Goal: Task Accomplishment & Management: Use online tool/utility

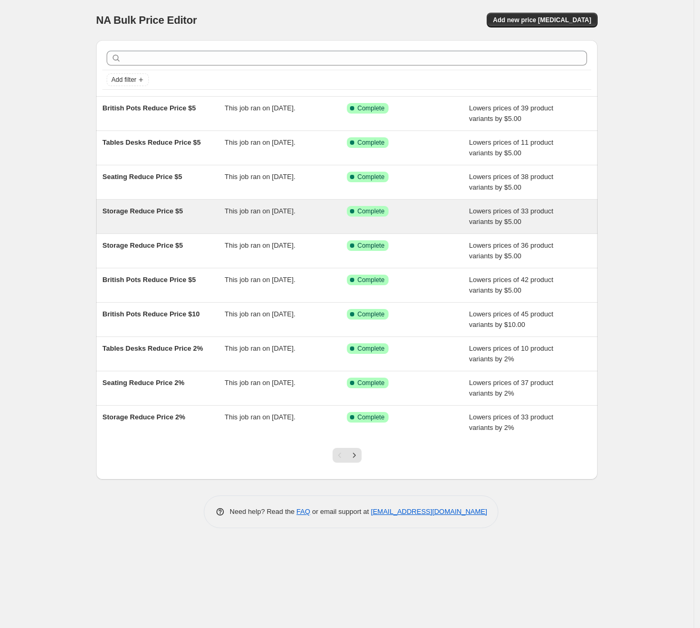
click at [157, 214] on span "Storage Reduce Price $5" at bounding box center [142, 211] width 80 height 8
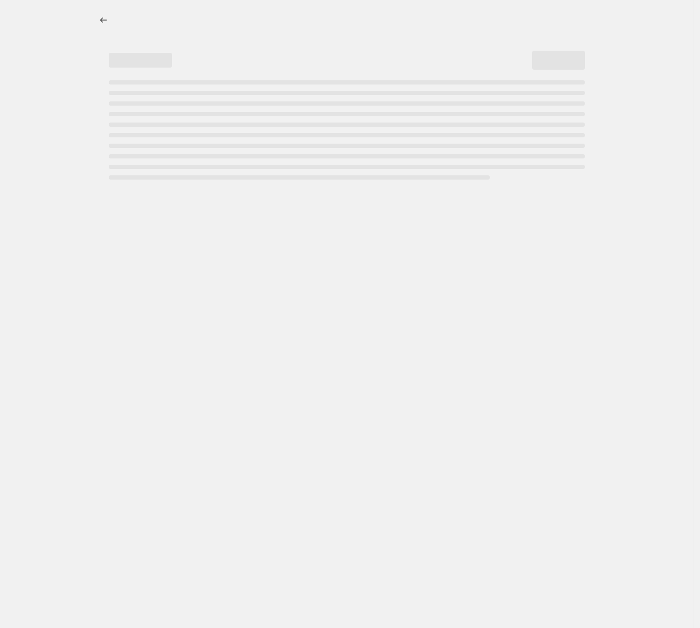
select select "by"
select select "no_change"
select select "inventory_quantity"
select select ">"
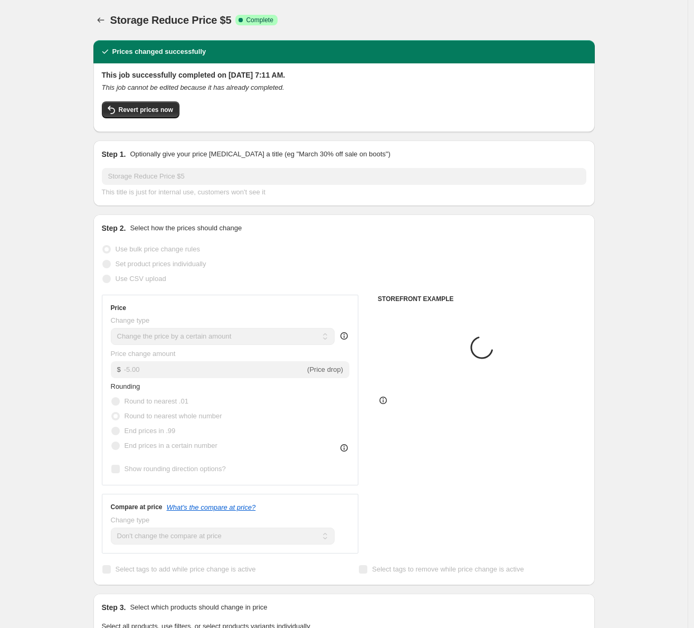
select select "collection"
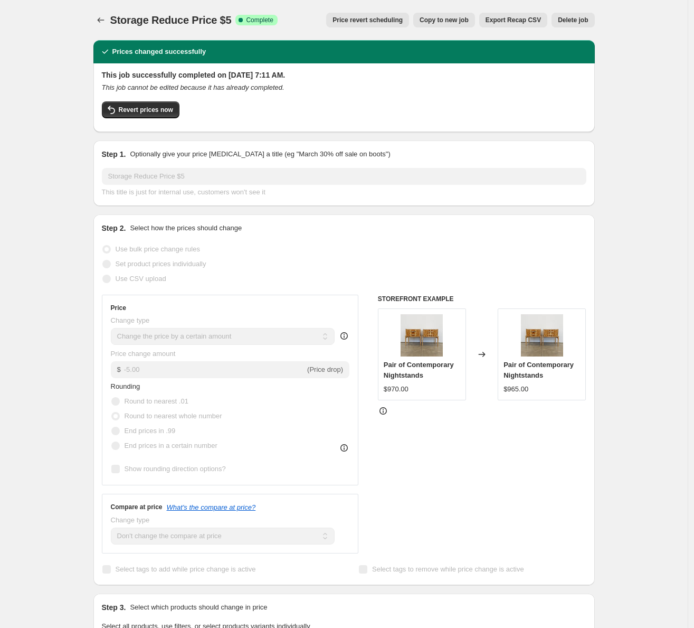
click at [445, 16] on button "Copy to new job" at bounding box center [445, 20] width 62 height 15
select select "by"
select select "no_change"
select select "collection"
select select "inventory_quantity"
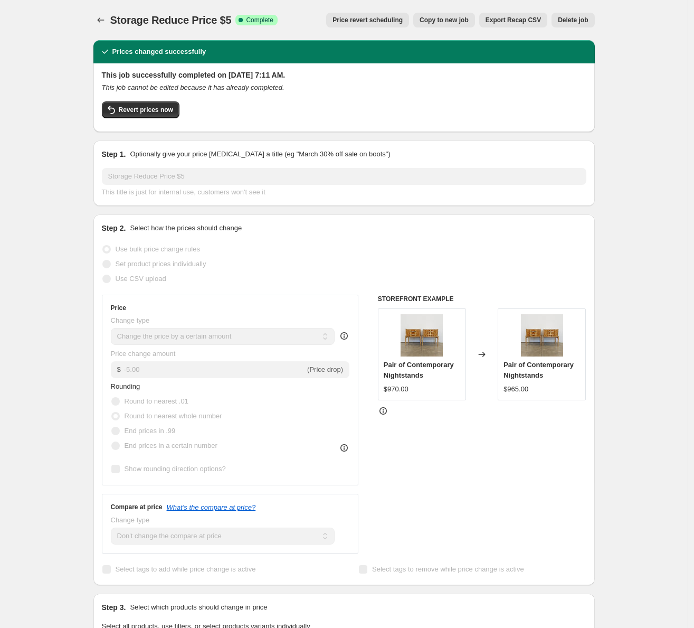
select select ">"
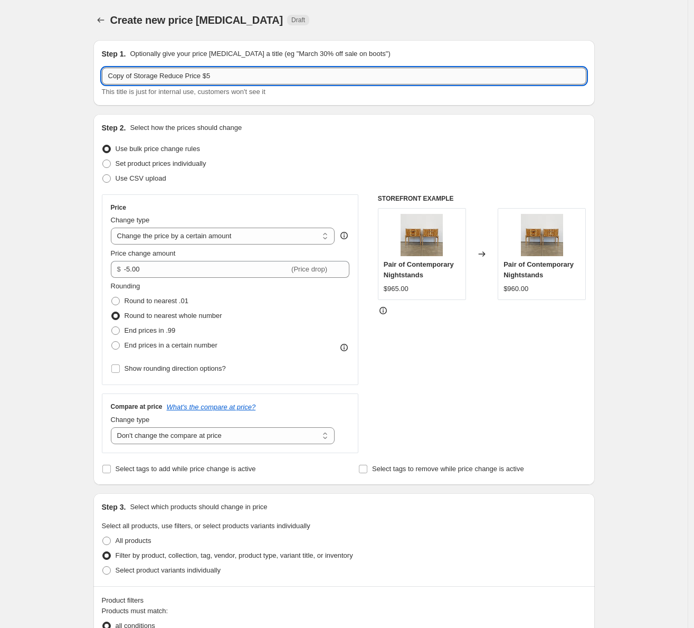
drag, startPoint x: 139, startPoint y: 78, endPoint x: 54, endPoint y: 71, distance: 85.3
click at [102, 71] on input "Copy of Storage Reduce Price $5" at bounding box center [344, 76] width 485 height 17
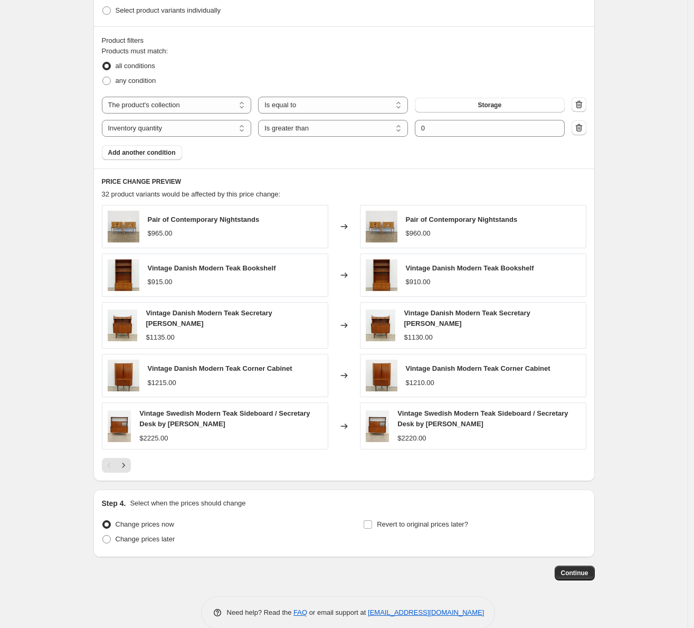
scroll to position [573, 0]
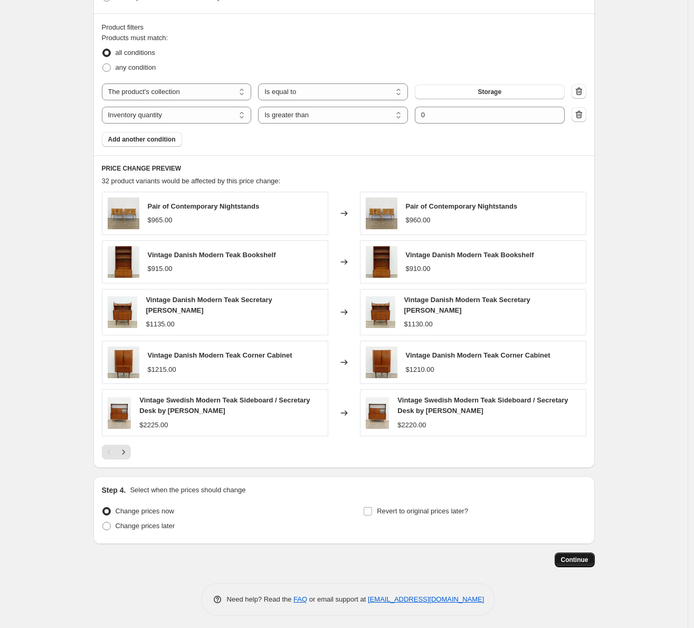
type input "Storage Reduce Price $5"
click at [576, 552] on button "Continue" at bounding box center [575, 559] width 40 height 15
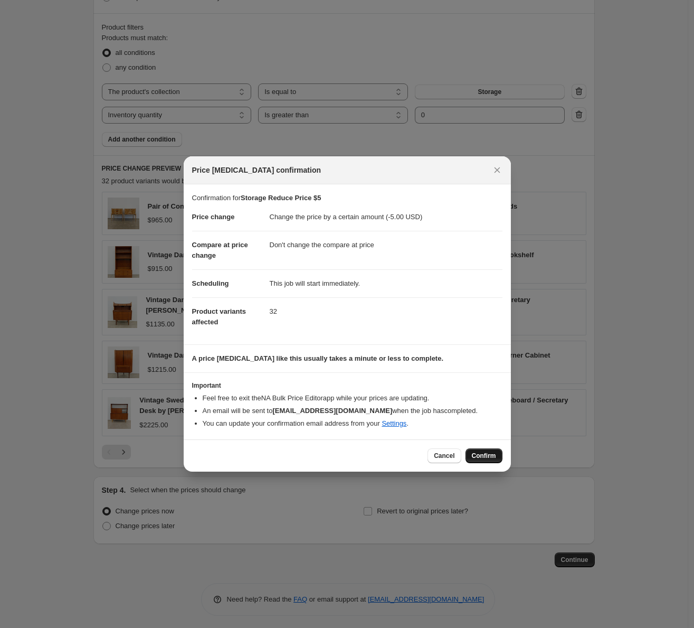
click at [491, 456] on span "Confirm" at bounding box center [484, 456] width 24 height 8
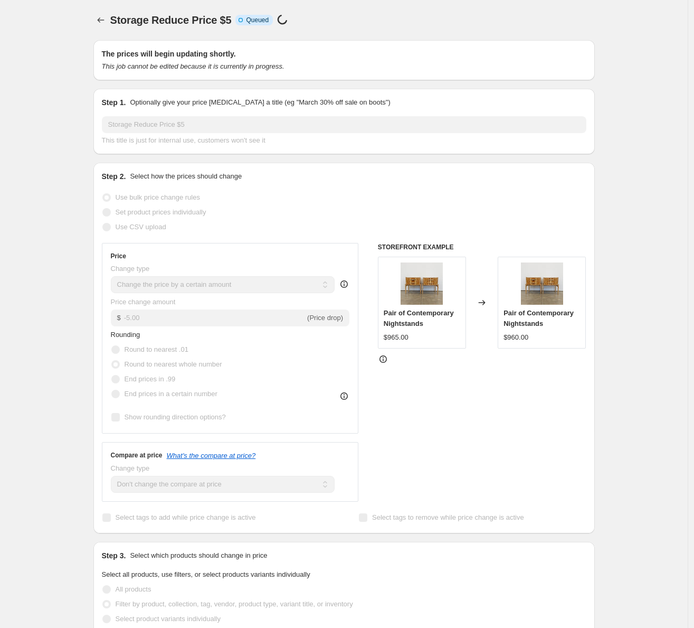
scroll to position [573, 0]
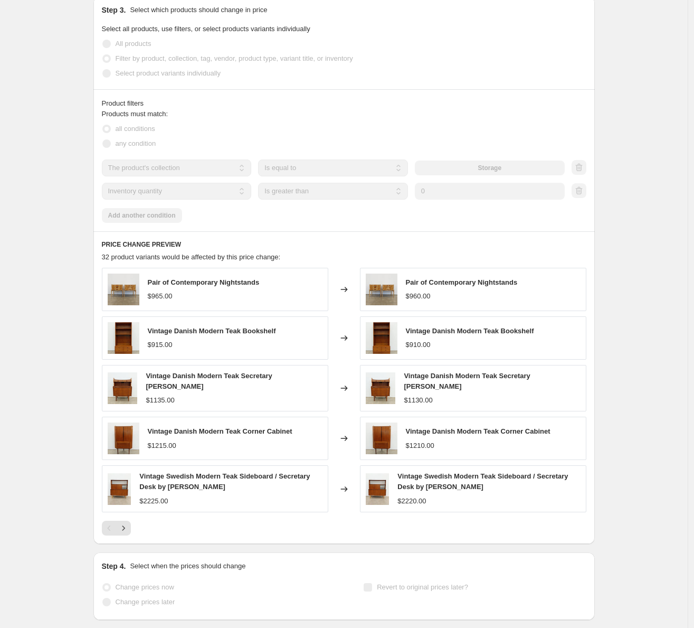
select select "by"
select select "no_change"
select select "collection"
select select "inventory_quantity"
select select ">"
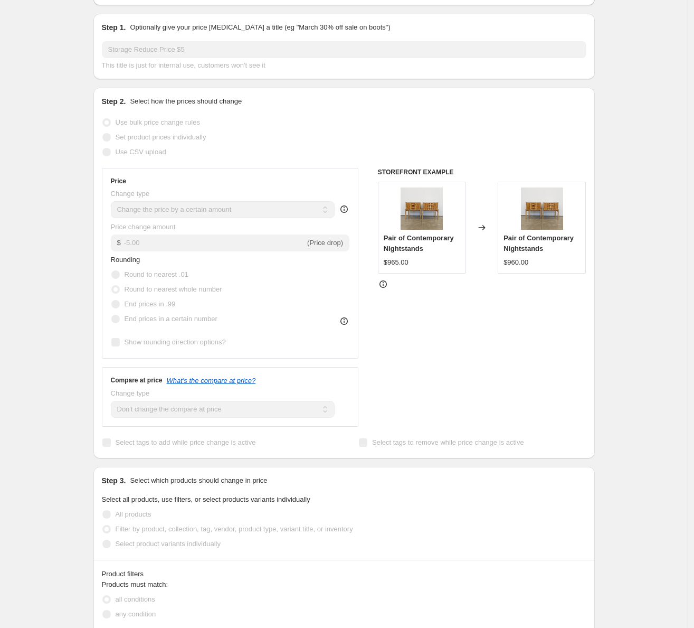
scroll to position [0, 0]
